Goal: Browse casually: Explore the website without a specific task or goal

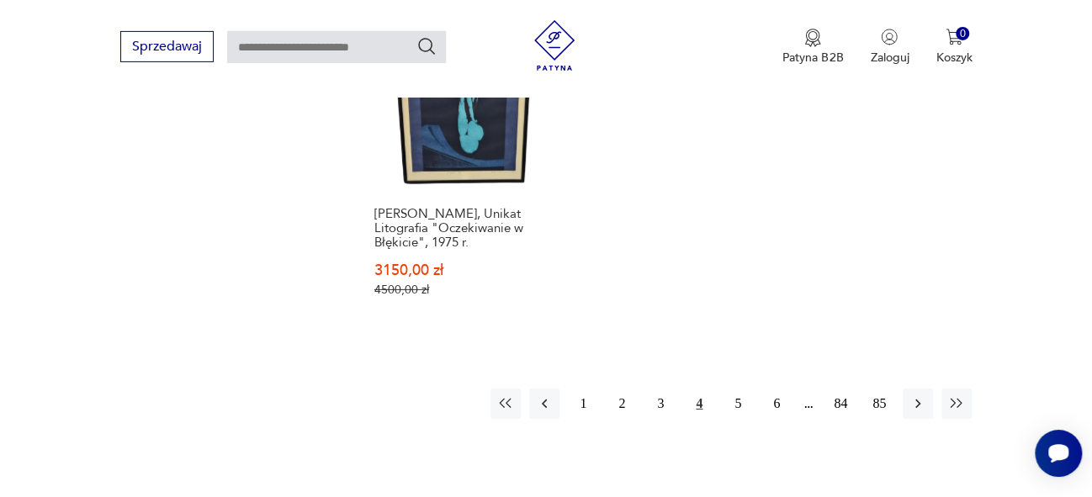
scroll to position [2507, 0]
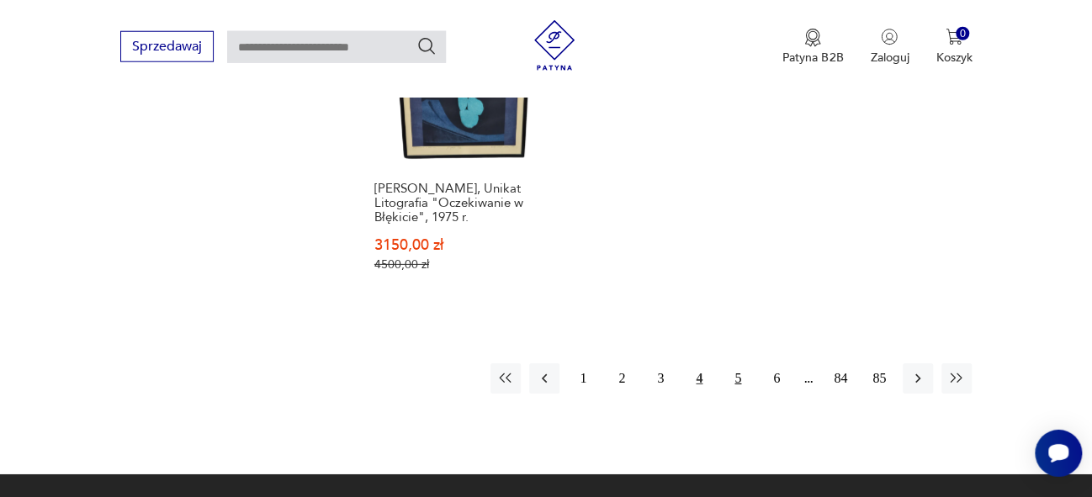
click at [738, 363] on button "5" at bounding box center [738, 378] width 30 height 30
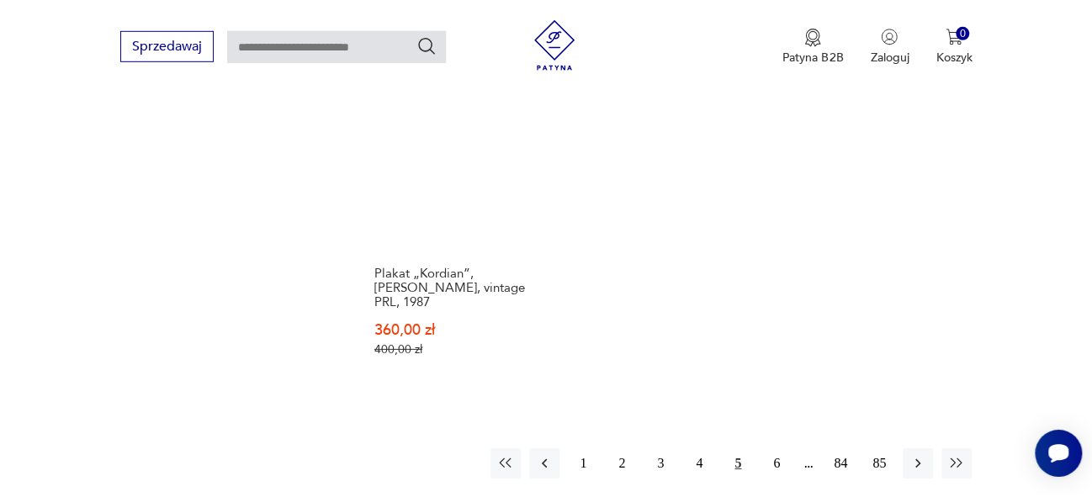
scroll to position [2403, 0]
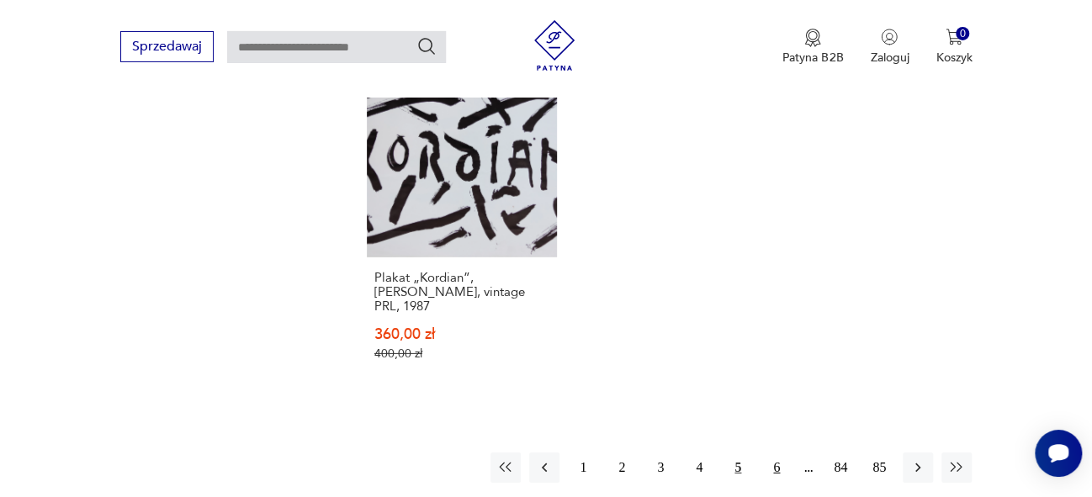
click at [780, 454] on button "6" at bounding box center [776, 468] width 30 height 30
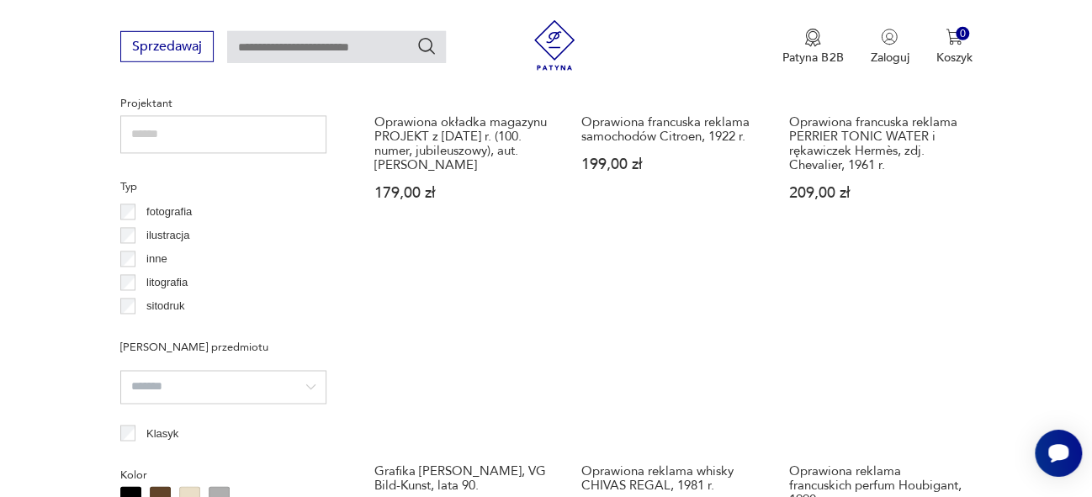
scroll to position [1272, 0]
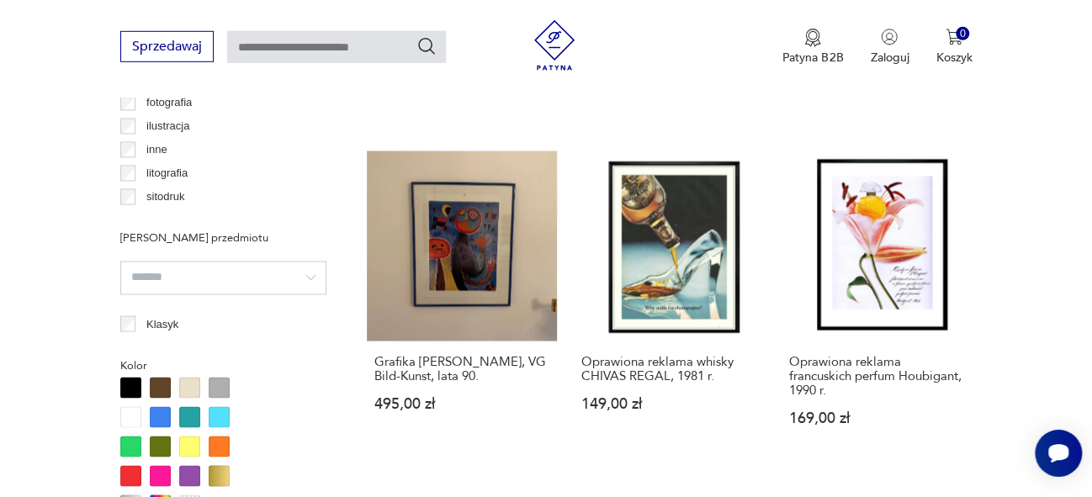
drag, startPoint x: 1103, startPoint y: 103, endPoint x: 1091, endPoint y: 228, distance: 125.1
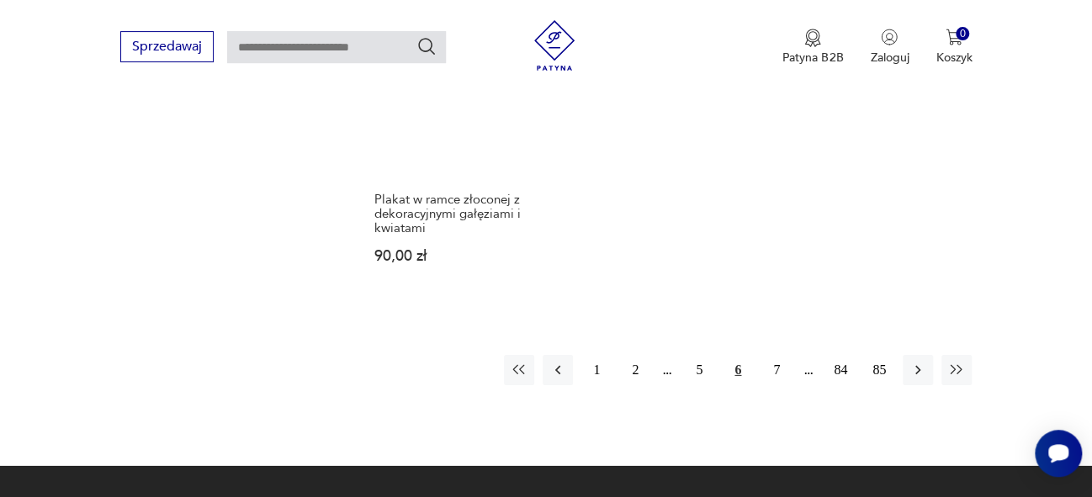
scroll to position [2480, 0]
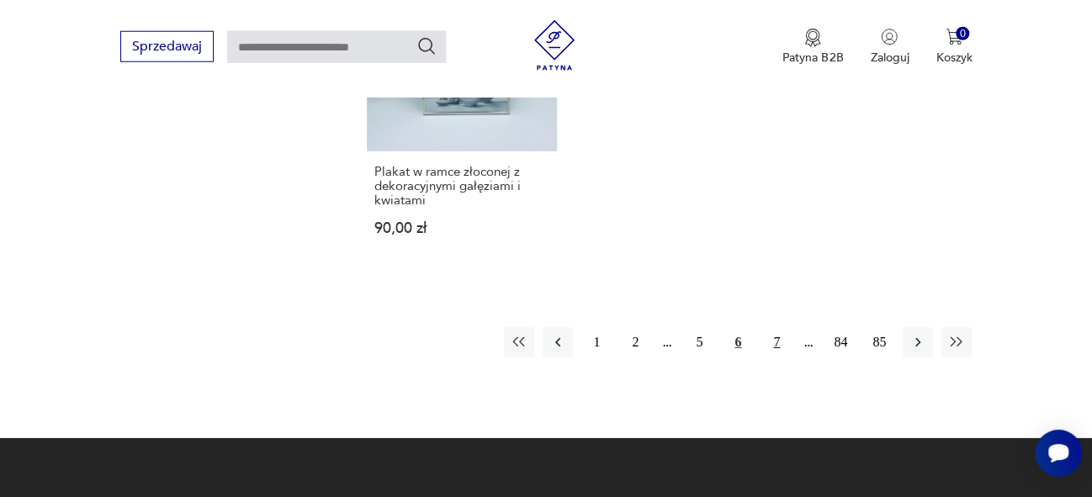
click at [779, 327] on button "7" at bounding box center [776, 342] width 30 height 30
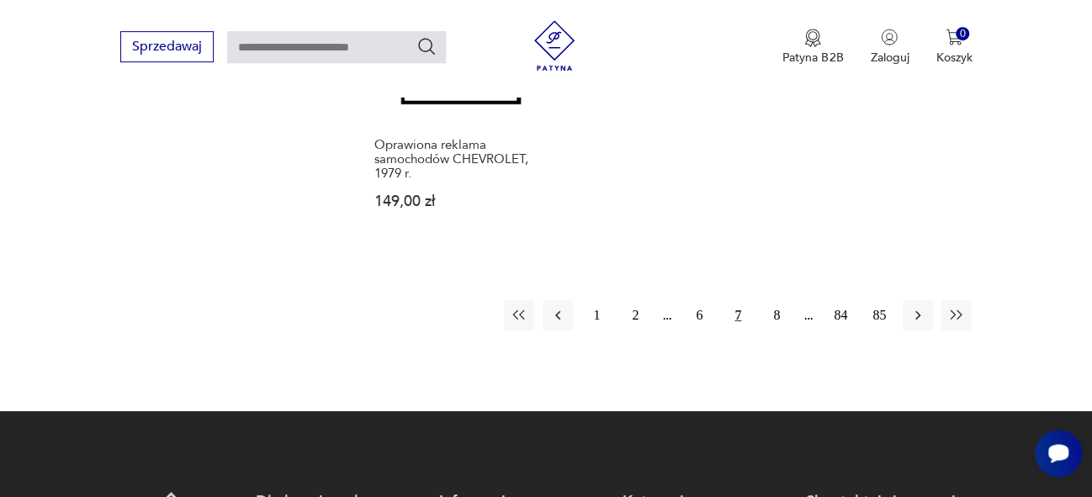
scroll to position [2596, 0]
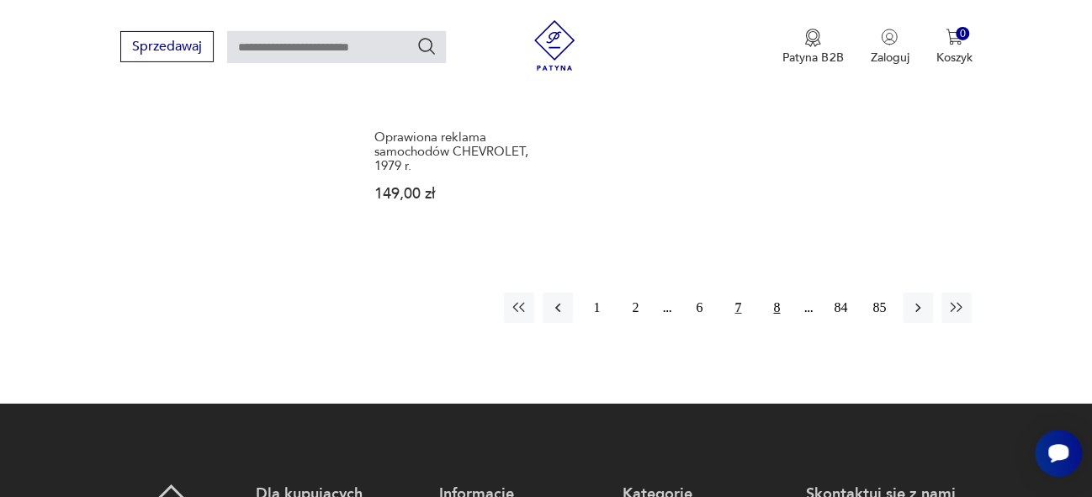
click at [778, 293] on button "8" at bounding box center [776, 308] width 30 height 30
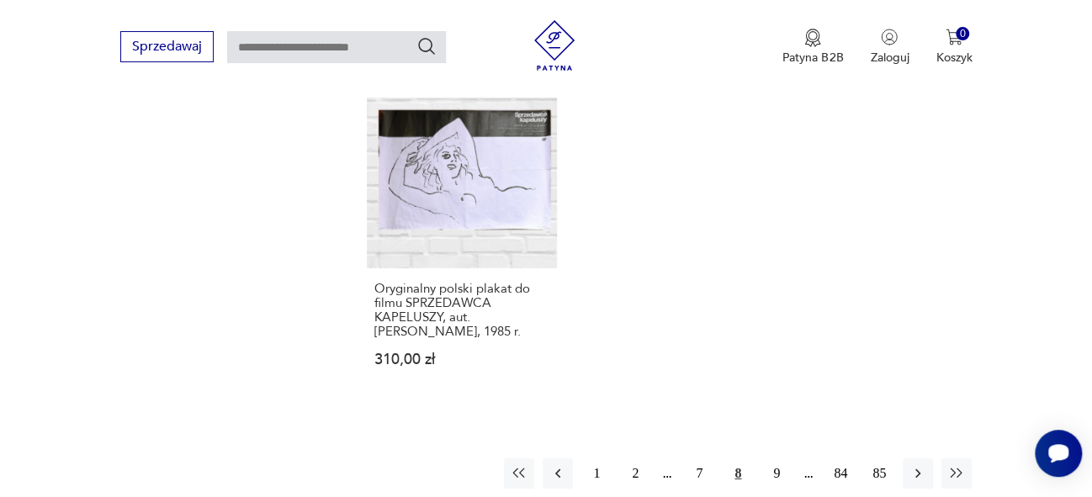
scroll to position [2367, 0]
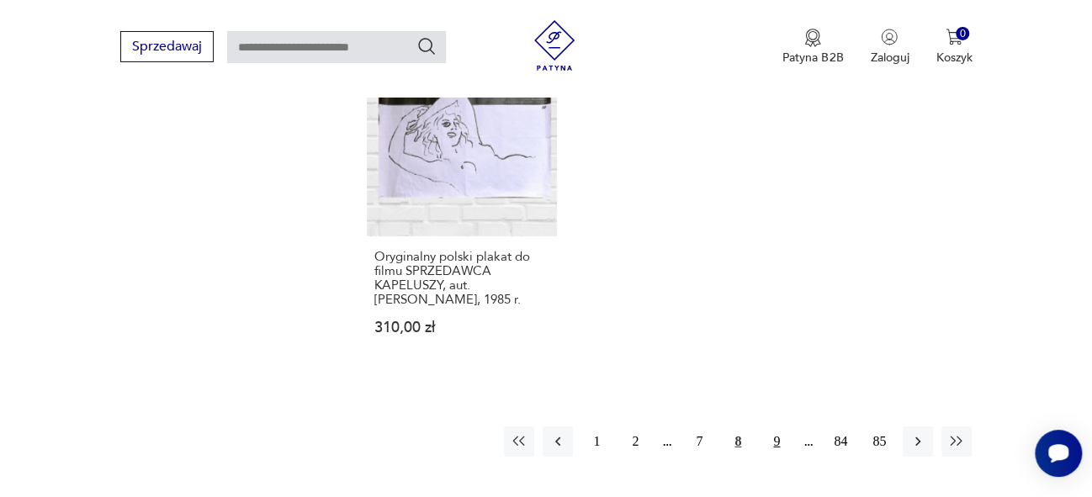
click at [778, 427] on button "9" at bounding box center [776, 442] width 30 height 30
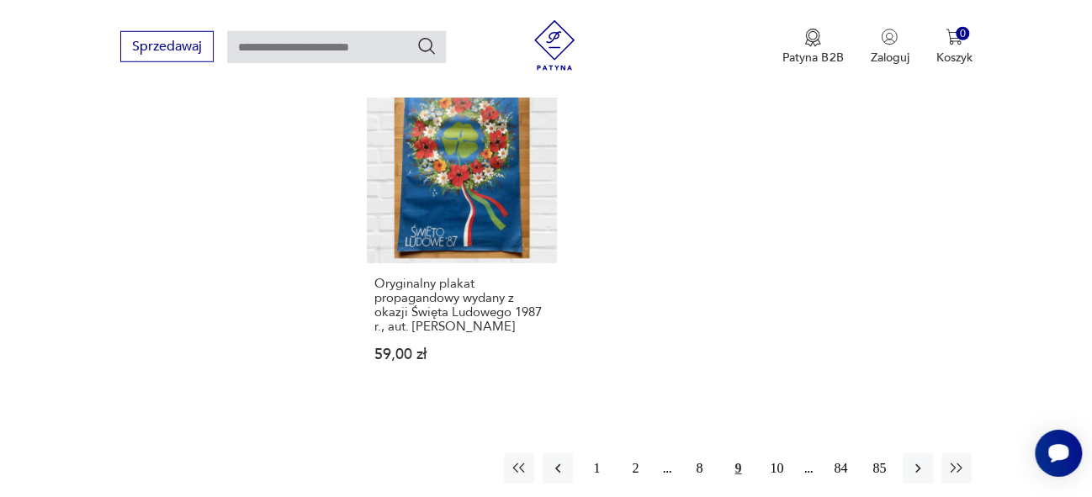
scroll to position [2347, 0]
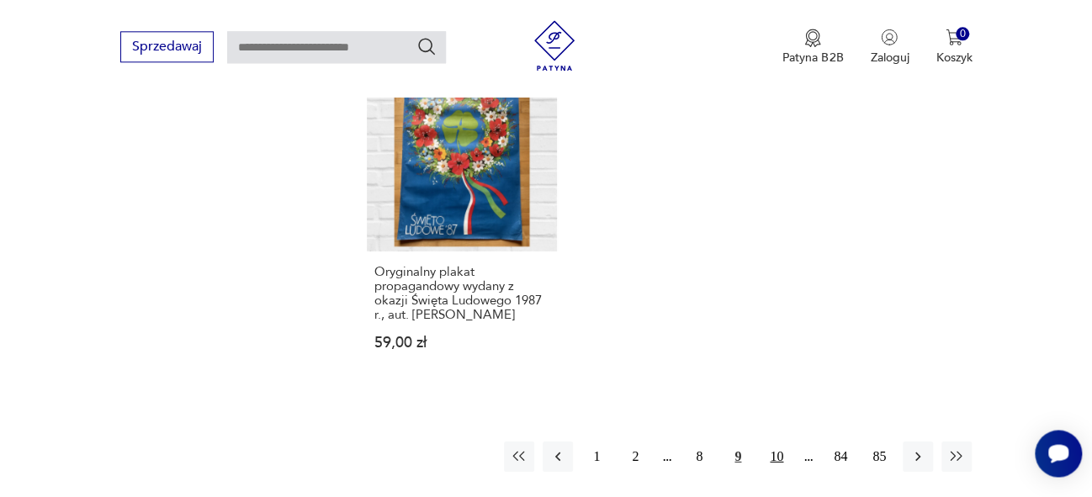
click at [782, 455] on button "10" at bounding box center [776, 456] width 30 height 30
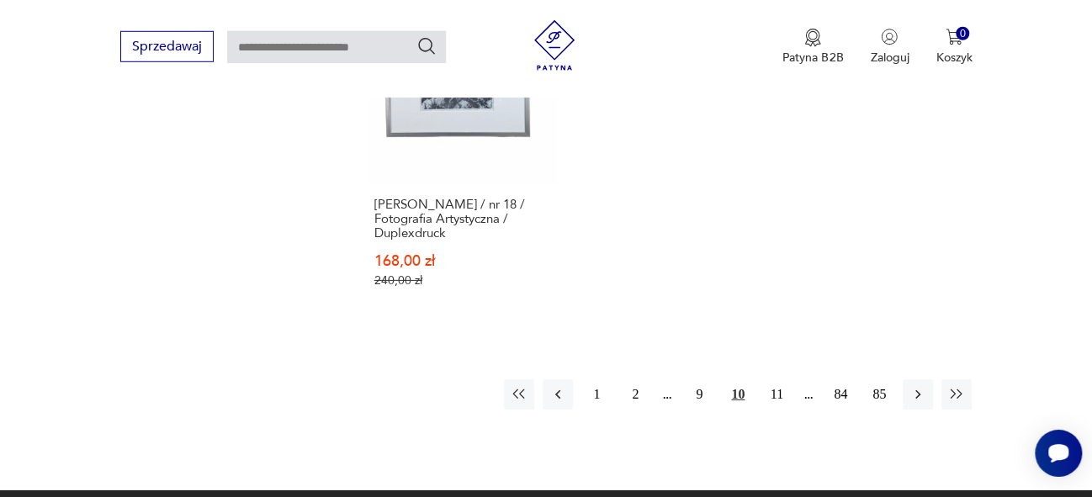
scroll to position [2540, 0]
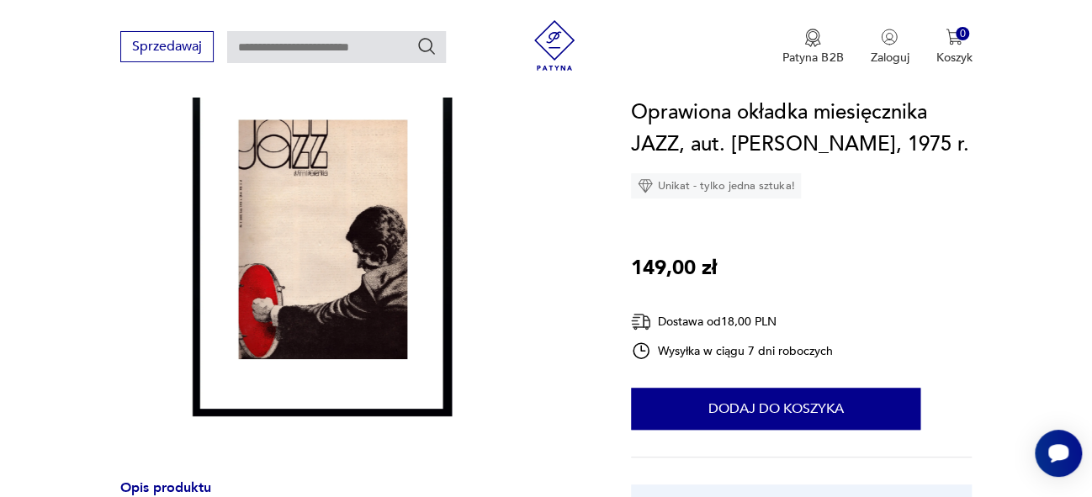
scroll to position [183, 0]
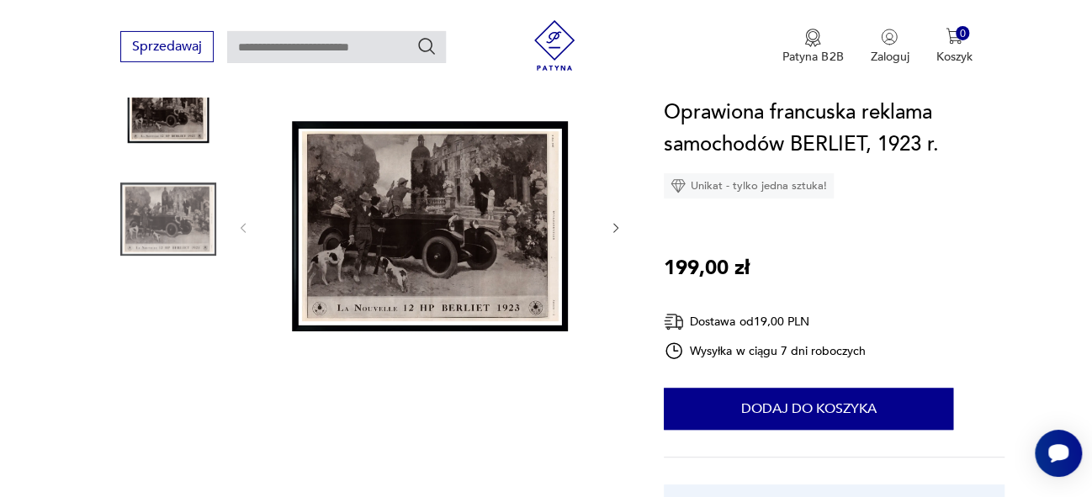
scroll to position [194, 0]
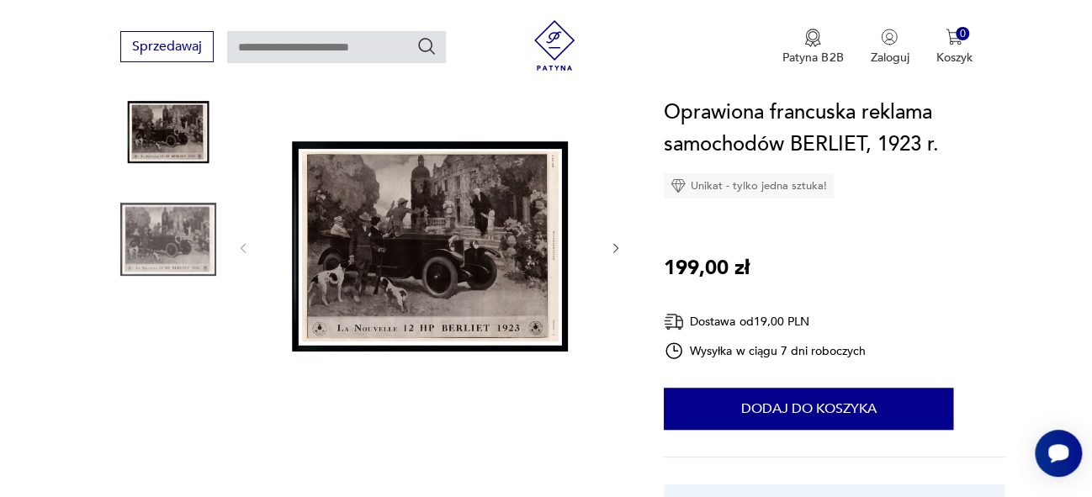
click at [479, 253] on img at bounding box center [430, 246] width 325 height 325
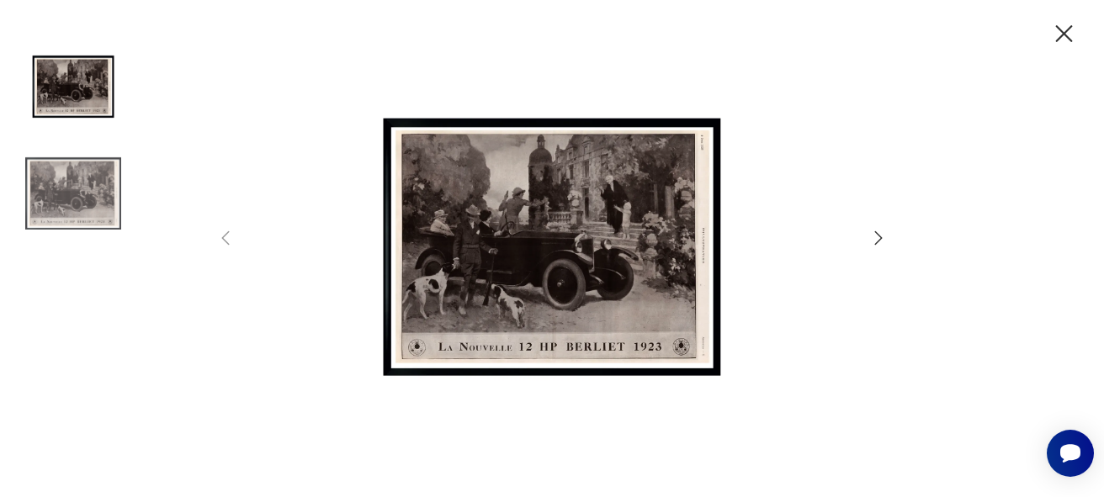
click at [501, 284] on img at bounding box center [551, 247] width 599 height 398
click at [878, 238] on icon "button" at bounding box center [878, 238] width 20 height 20
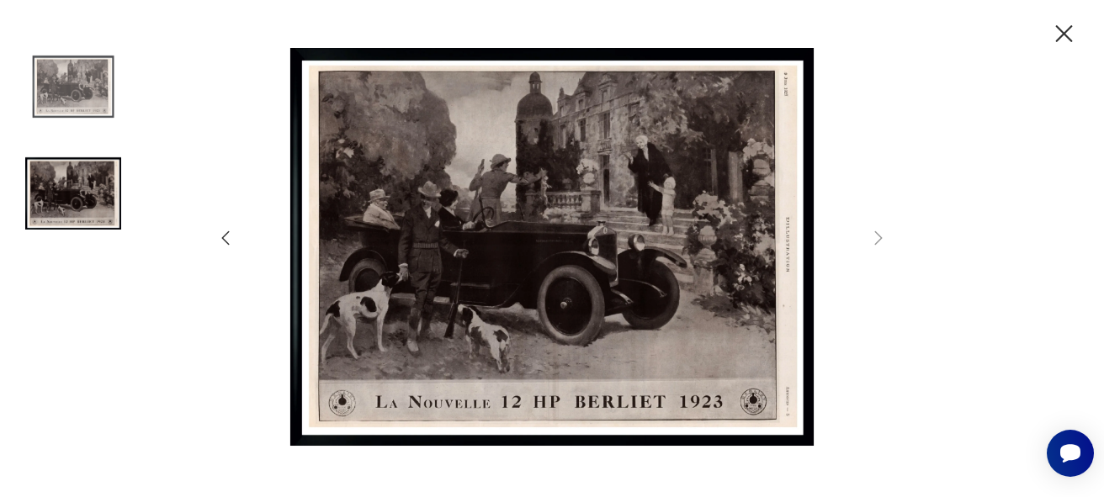
click at [1054, 35] on icon "button" at bounding box center [1063, 33] width 29 height 29
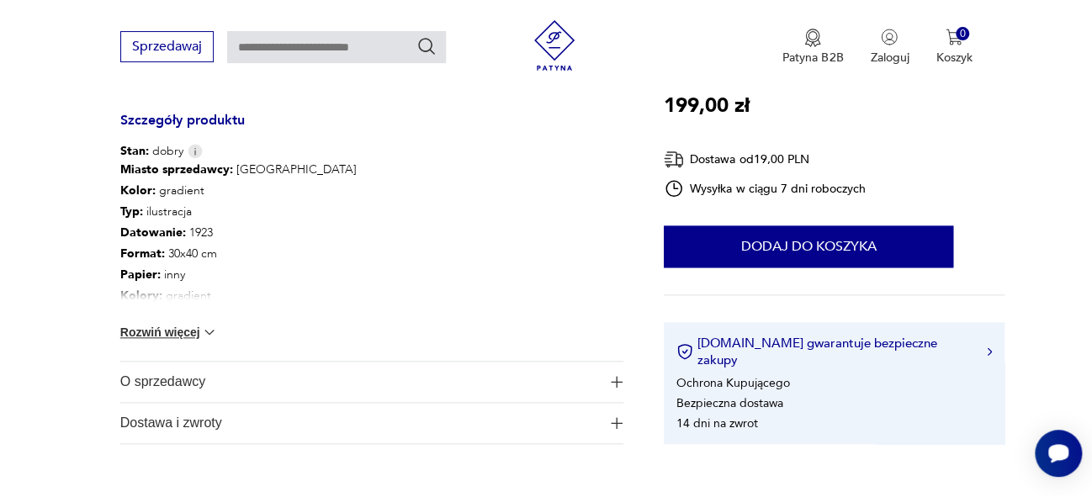
scroll to position [0, 0]
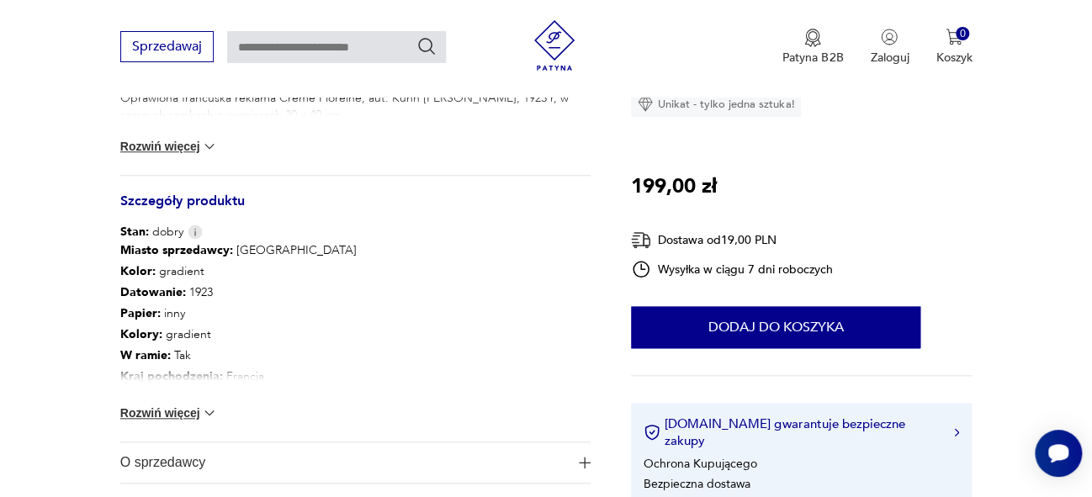
scroll to position [532, 0]
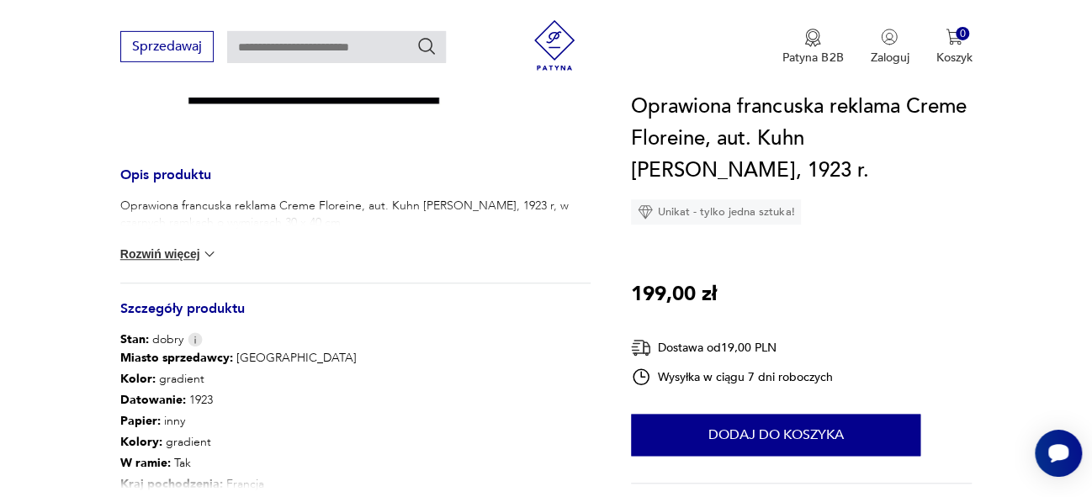
click at [218, 257] on img at bounding box center [209, 254] width 17 height 17
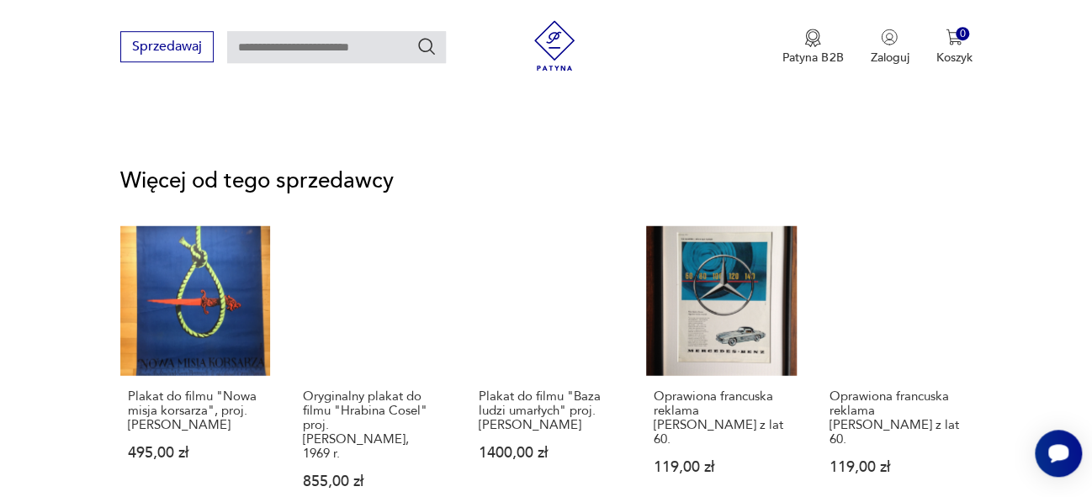
scroll to position [2037, 0]
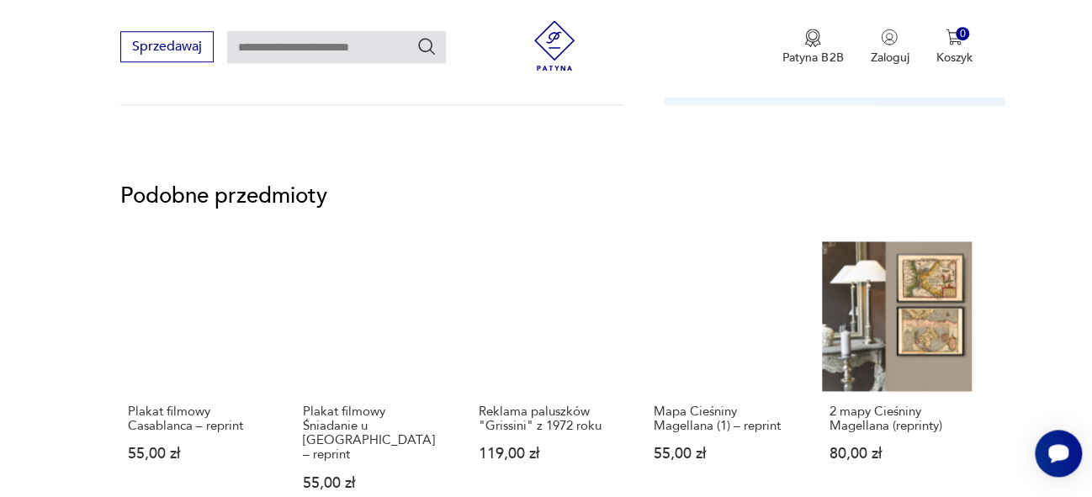
scroll to position [1122, 0]
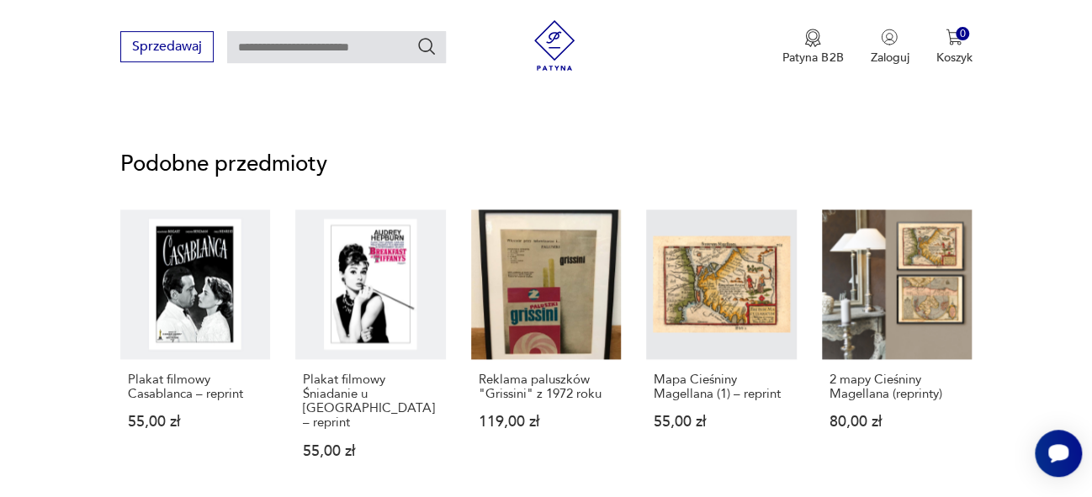
drag, startPoint x: 0, startPoint y: 0, endPoint x: 1079, endPoint y: 247, distance: 1106.5
click at [1079, 247] on section "Podobne przedmioty Plakat filmowy Casablanca – reprint 55,00 zł Plakat filmowy …" at bounding box center [546, 341] width 1092 height 455
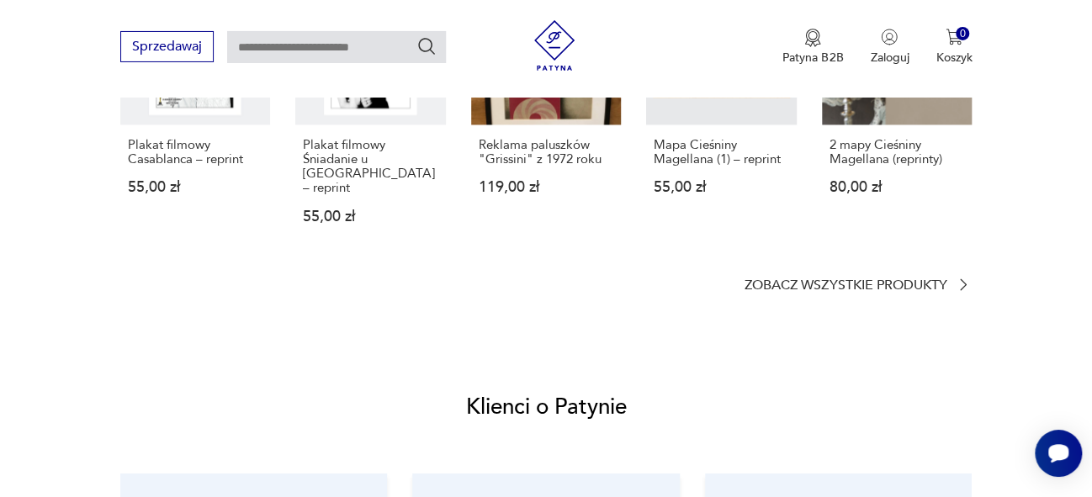
scroll to position [1198, 0]
